Goal: Information Seeking & Learning: Learn about a topic

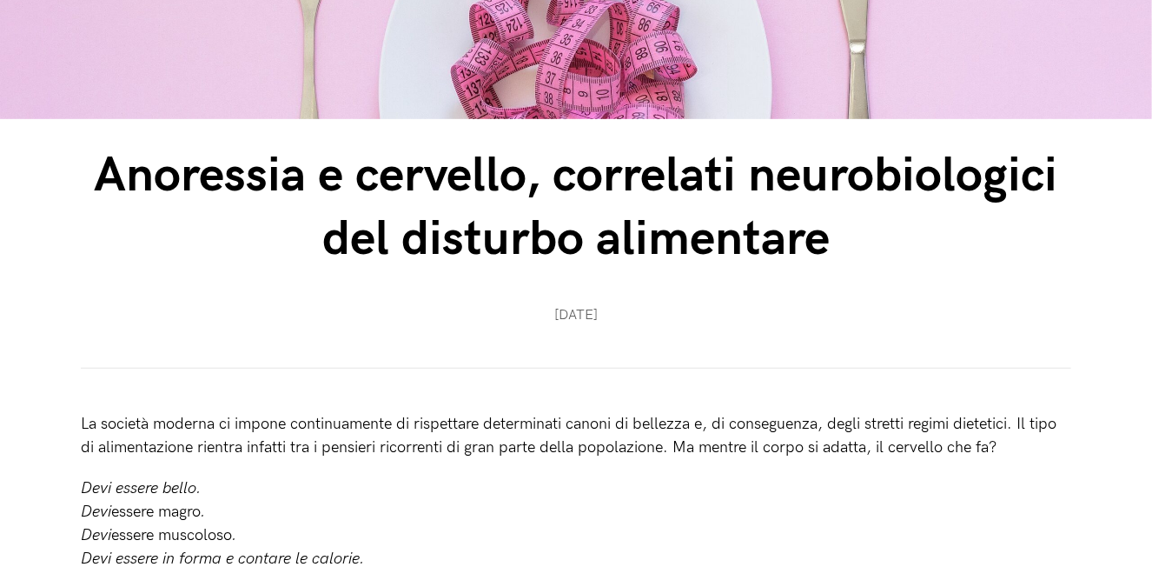
scroll to position [414, 0]
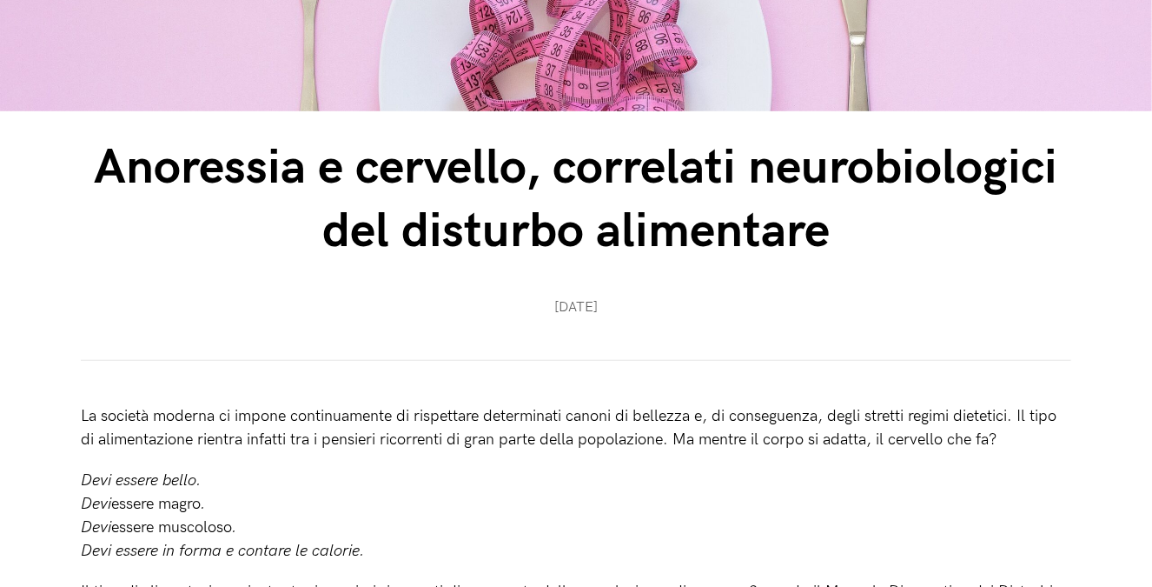
click at [501, 253] on h1 "Anoressia e cervello, correlati neurobiologici del disturbo alimentare" at bounding box center [576, 200] width 991 height 127
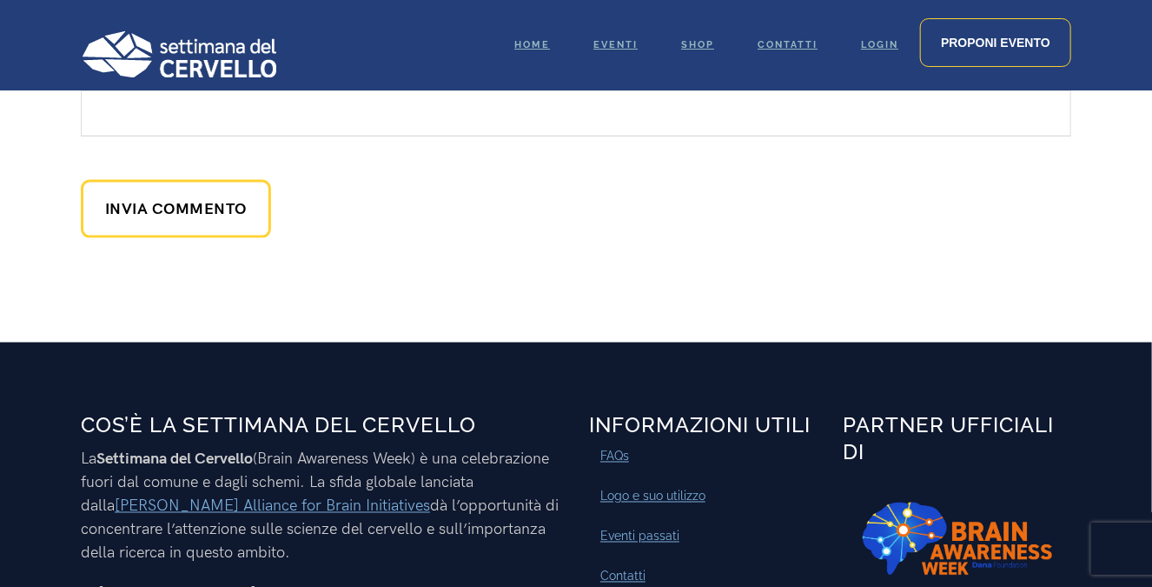
scroll to position [6780, 0]
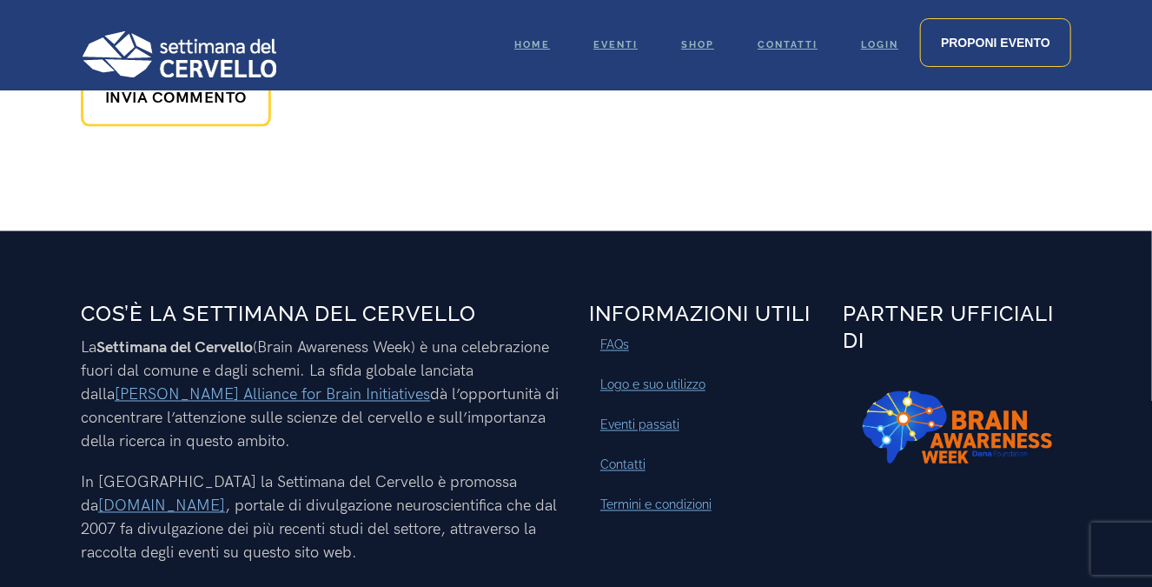
click at [261, 471] on p "In [GEOGRAPHIC_DATA] la Settimana del Cervello è promossa da [DOMAIN_NAME] , po…" at bounding box center [322, 518] width 482 height 94
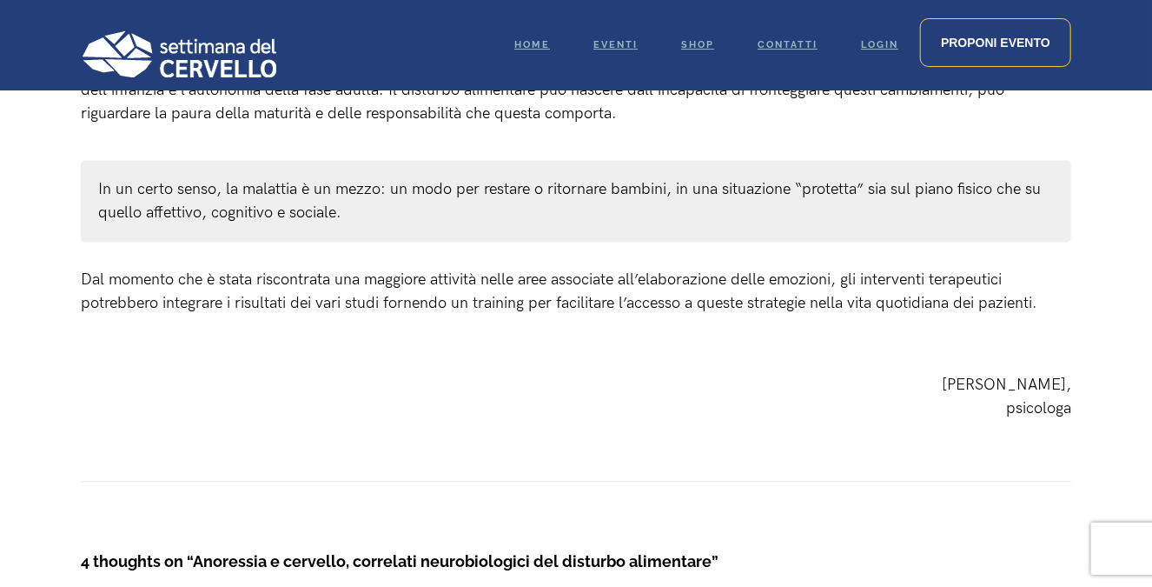
scroll to position [4327, 0]
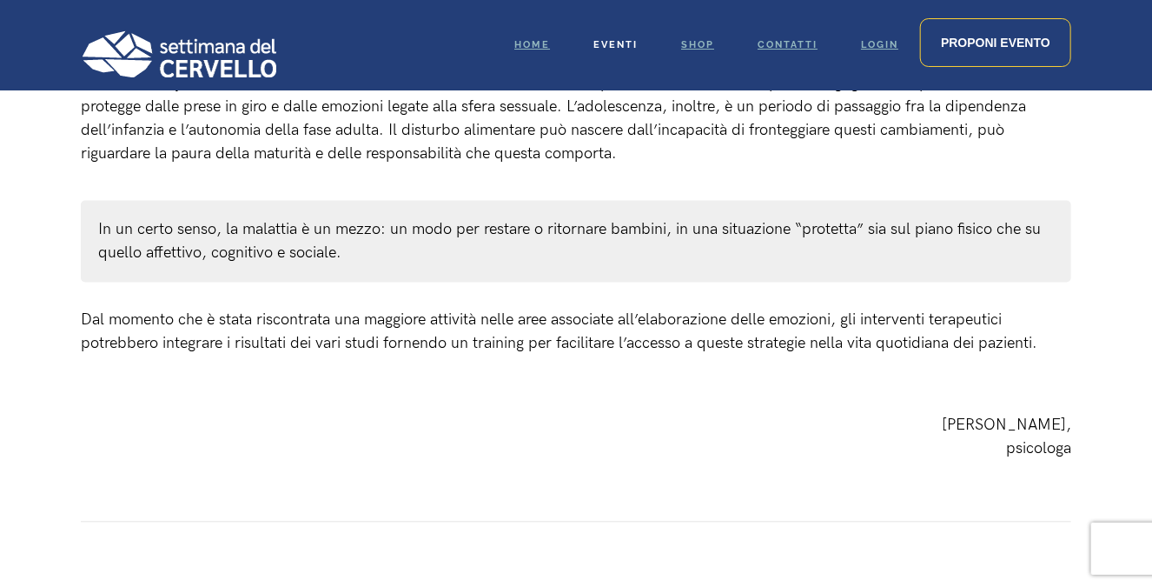
click at [607, 47] on span "Eventi" at bounding box center [616, 44] width 44 height 11
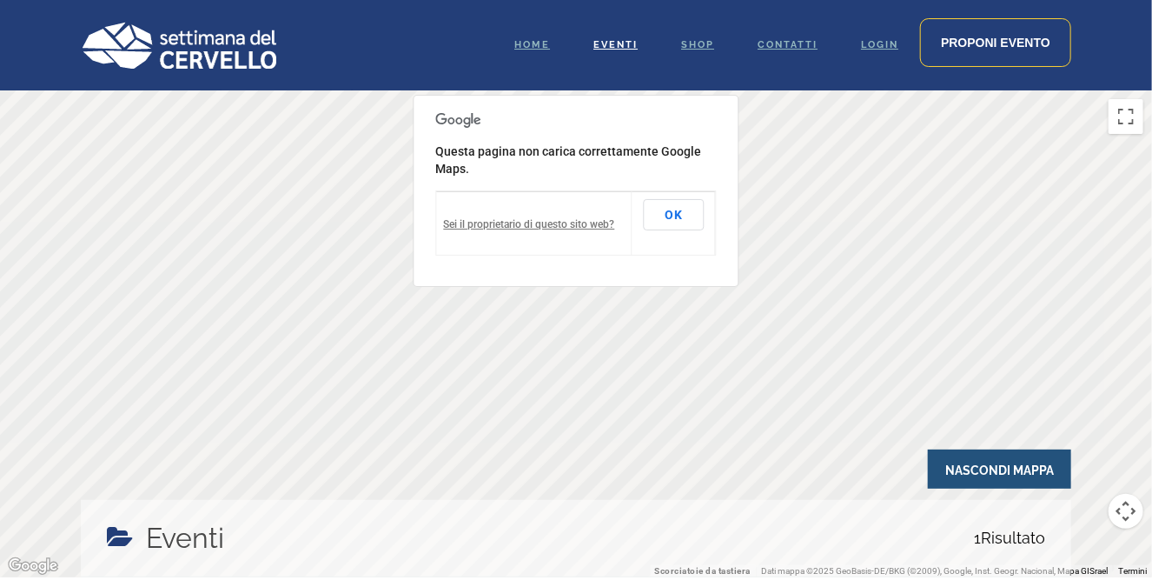
click at [530, 385] on div at bounding box center [576, 333] width 1152 height 487
click at [695, 229] on button "OK" at bounding box center [674, 214] width 61 height 31
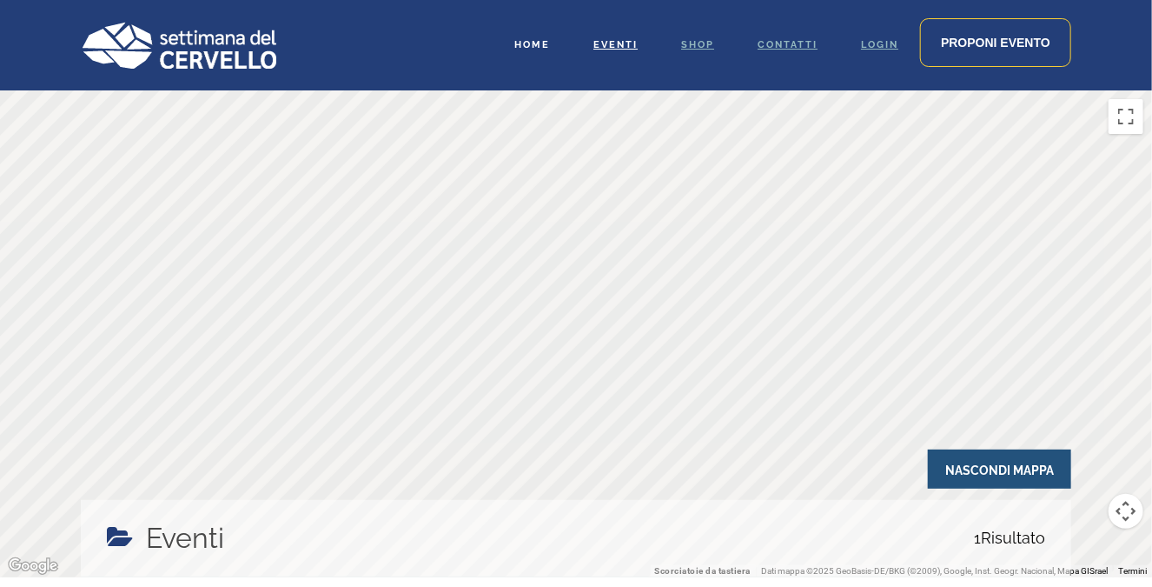
click at [537, 41] on span "Home" at bounding box center [532, 44] width 36 height 11
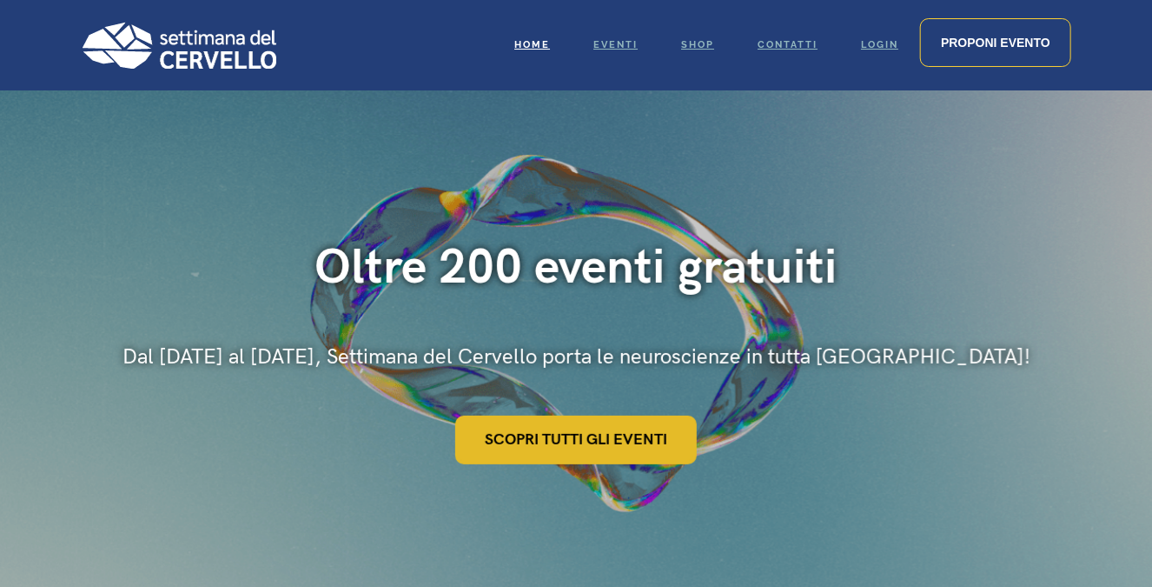
click at [656, 417] on link "Scopri tutti gli eventi" at bounding box center [576, 439] width 242 height 49
